Goal: Information Seeking & Learning: Learn about a topic

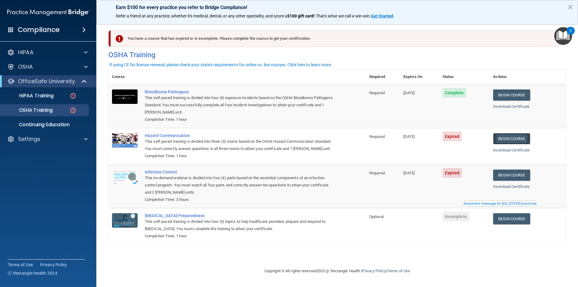
click at [516, 141] on link "Begin Course" at bounding box center [511, 138] width 37 height 11
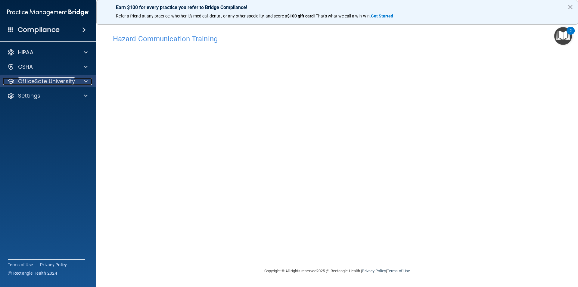
click at [35, 84] on p "OfficeSafe University" at bounding box center [46, 81] width 57 height 7
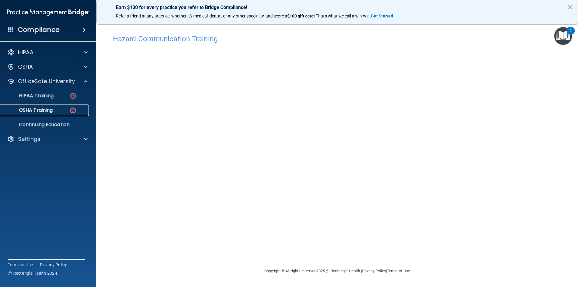
click at [58, 111] on div "OSHA Training" at bounding box center [45, 110] width 82 height 6
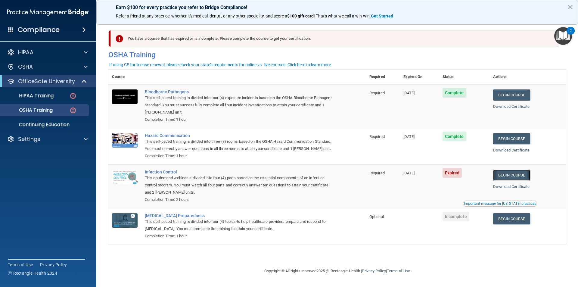
click at [519, 176] on link "Begin Course" at bounding box center [511, 175] width 37 height 11
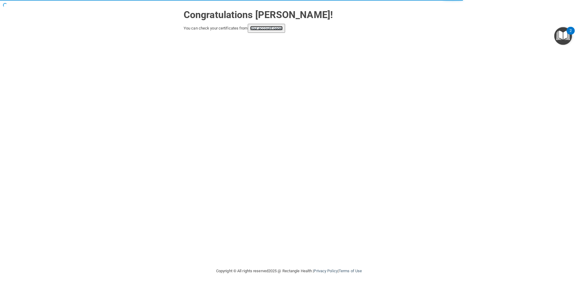
click at [272, 29] on link "your account page!" at bounding box center [266, 28] width 33 height 5
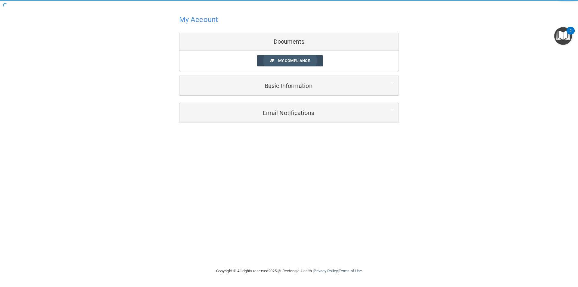
click at [310, 58] on link "My Compliance" at bounding box center [290, 60] width 66 height 11
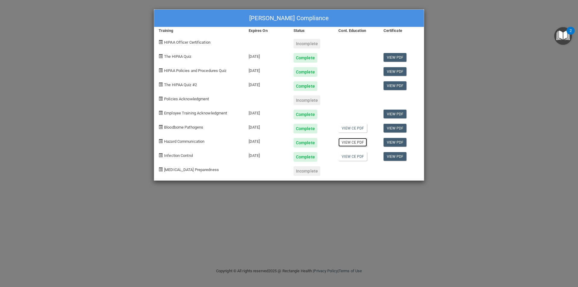
click at [358, 142] on link "View CE PDF" at bounding box center [352, 142] width 29 height 9
click at [354, 160] on link "View CE PDF" at bounding box center [352, 156] width 29 height 9
click at [357, 128] on link "View CE PDF" at bounding box center [352, 128] width 29 height 9
